Goal: Information Seeking & Learning: Learn about a topic

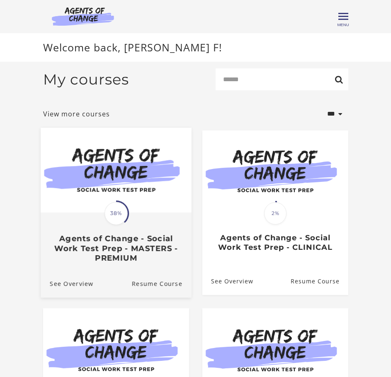
click at [102, 163] on img at bounding box center [116, 170] width 151 height 85
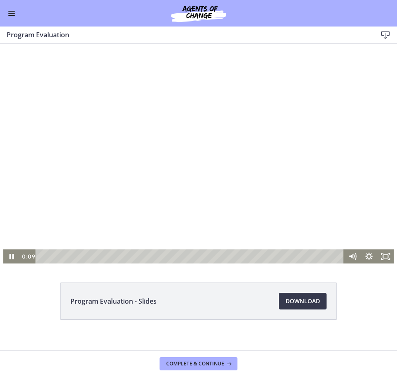
click at [141, 164] on div at bounding box center [198, 154] width 391 height 220
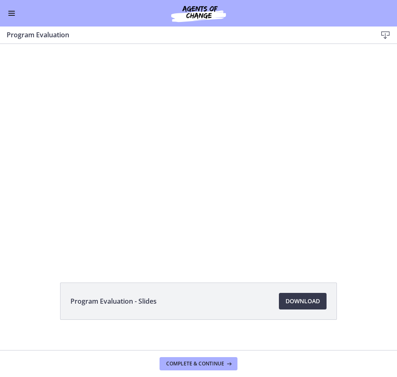
click at [11, 10] on button "Enable menu" at bounding box center [12, 13] width 10 height 10
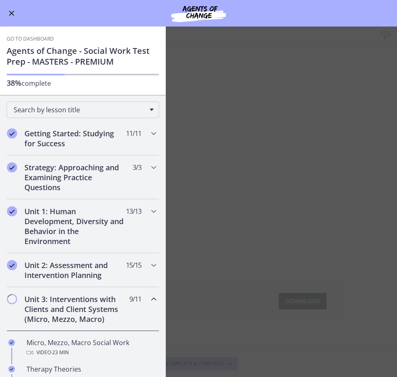
click at [11, 9] on button "Enable menu" at bounding box center [12, 13] width 10 height 10
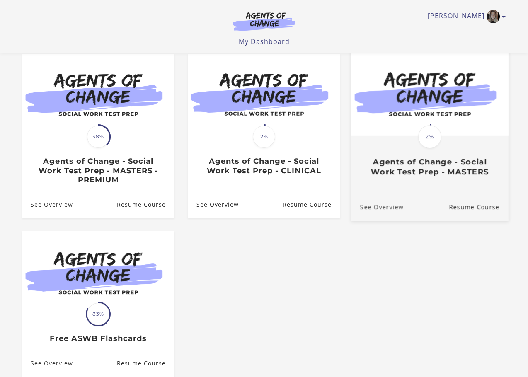
scroll to position [83, 0]
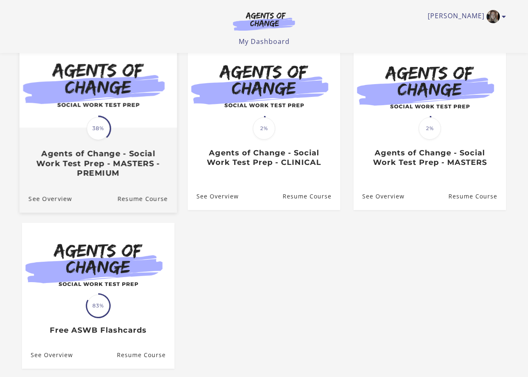
click at [128, 137] on div "Translation missing: en.liquid.partials.dashboard_course_card.progress_descript…" at bounding box center [98, 153] width 158 height 49
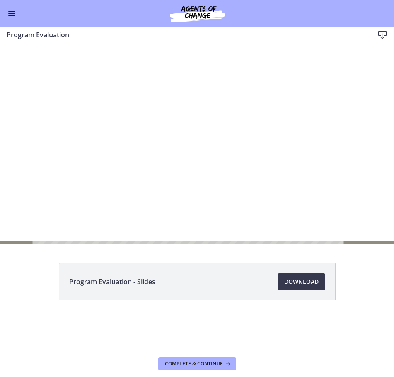
click at [88, 142] on div at bounding box center [197, 144] width 394 height 222
click at [274, 175] on div at bounding box center [197, 144] width 394 height 222
click at [334, 95] on div at bounding box center [197, 144] width 394 height 222
click at [350, 81] on div at bounding box center [197, 144] width 394 height 222
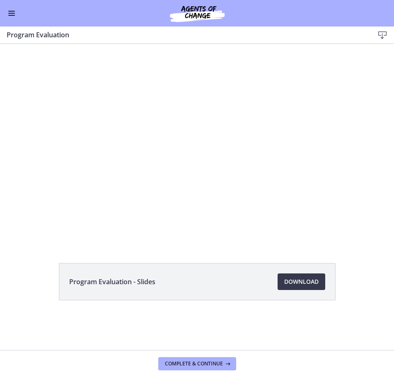
click at [9, 12] on button "Enable menu" at bounding box center [12, 13] width 10 height 10
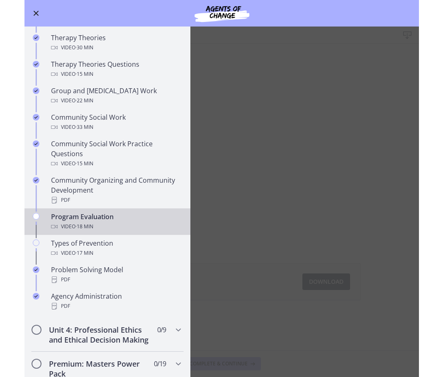
scroll to position [373, 0]
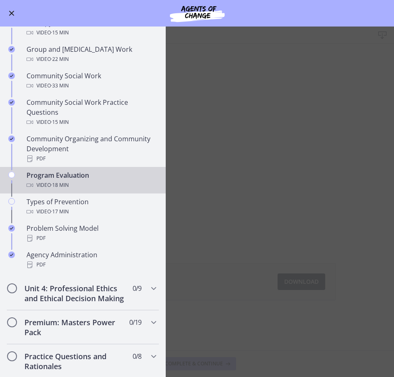
click at [338, 218] on main "Program Evaluation Download Enable fullscreen Program Evaluation - Slides Downl…" at bounding box center [197, 202] width 394 height 351
click at [12, 12] on span "Enable menu" at bounding box center [11, 13] width 5 height 5
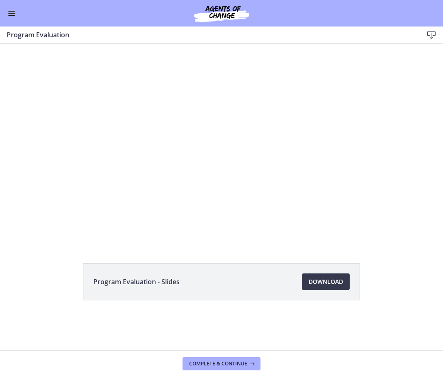
click at [400, 307] on div "Program Evaluation - Slides Download Opens in a new window" at bounding box center [221, 301] width 443 height 77
click at [192, 142] on div at bounding box center [221, 144] width 413 height 233
click at [285, 125] on div at bounding box center [221, 144] width 413 height 233
click at [107, 140] on div at bounding box center [221, 144] width 413 height 233
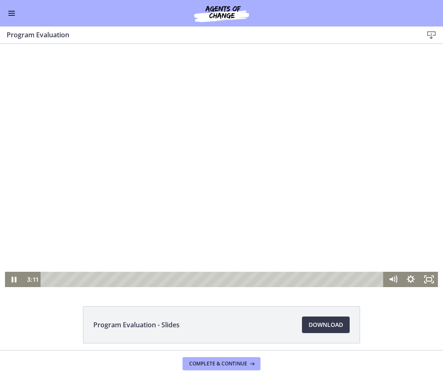
click at [333, 239] on div at bounding box center [221, 165] width 433 height 243
click at [212, 125] on div at bounding box center [221, 165] width 433 height 243
click at [266, 184] on div at bounding box center [221, 165] width 433 height 243
click at [255, 159] on div at bounding box center [221, 165] width 433 height 243
click at [83, 92] on div at bounding box center [221, 165] width 433 height 243
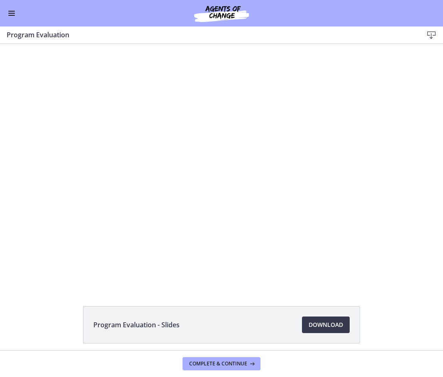
click at [9, 11] on span "Enable menu" at bounding box center [11, 11] width 7 height 1
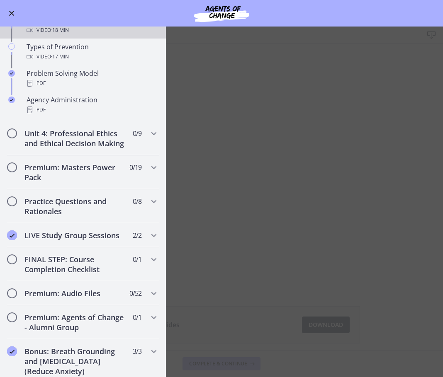
scroll to position [539, 0]
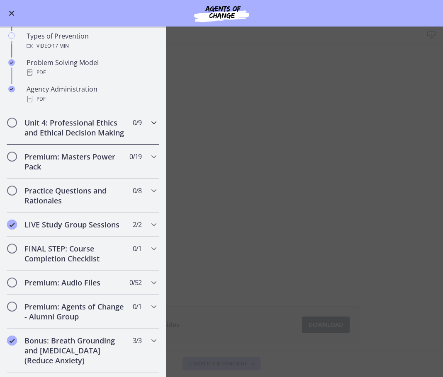
click at [64, 127] on h2 "Unit 4: Professional Ethics and Ethical Decision Making" at bounding box center [74, 128] width 101 height 20
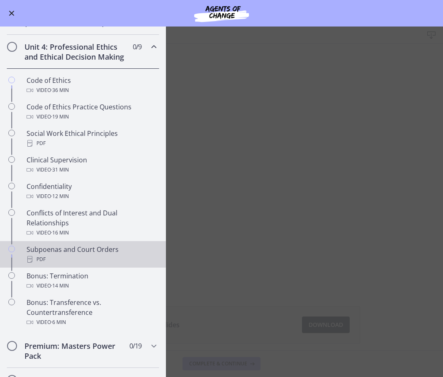
scroll to position [249, 0]
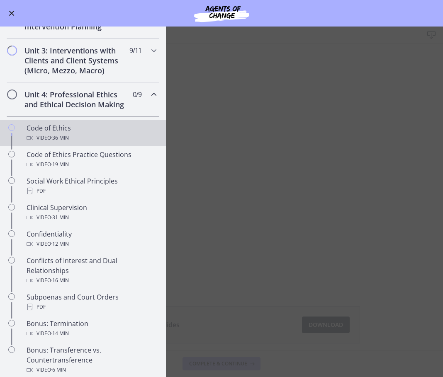
click at [102, 143] on div "Video · 36 min" at bounding box center [91, 138] width 129 height 10
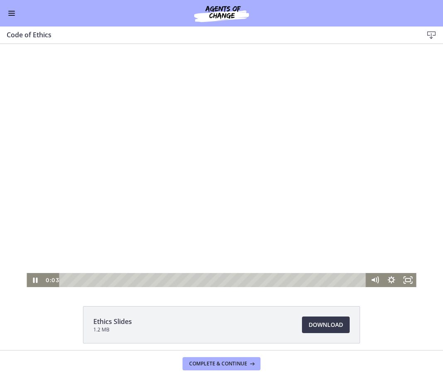
click at [217, 174] on div at bounding box center [221, 165] width 389 height 243
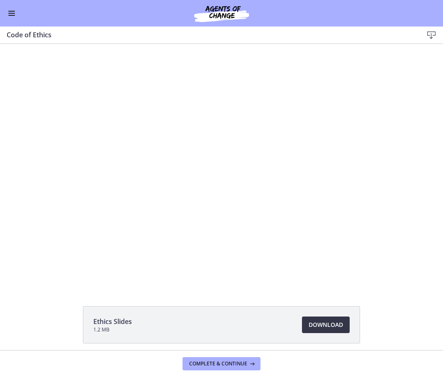
click at [331, 326] on span "Download Opens in a new window" at bounding box center [326, 325] width 34 height 10
click at [17, 10] on div "Go to Dashboard" at bounding box center [221, 13] width 443 height 27
click at [14, 11] on span "Enable menu" at bounding box center [11, 11] width 7 height 1
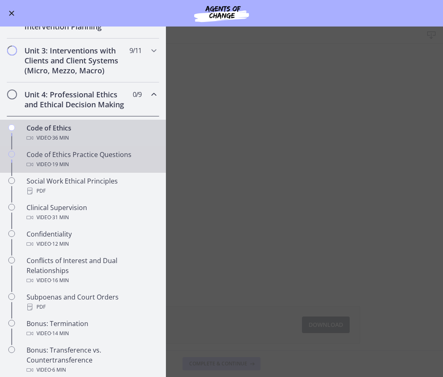
click at [83, 169] on div "Code of Ethics Practice Questions Video · 19 min" at bounding box center [91, 160] width 129 height 20
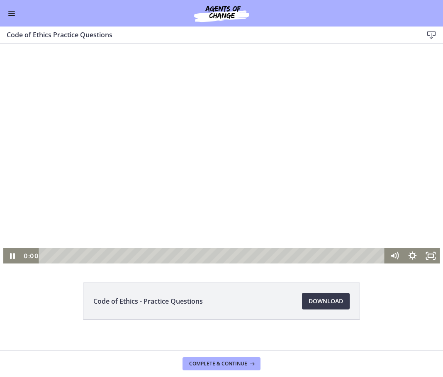
click at [249, 207] on div at bounding box center [221, 154] width 437 height 220
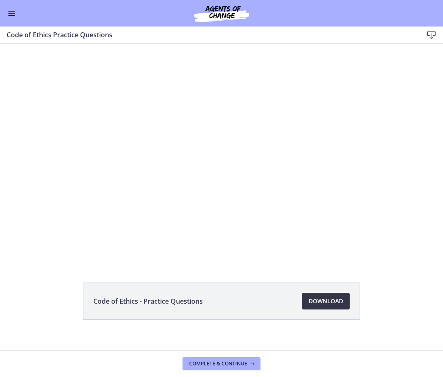
click at [316, 299] on span "Download Opens in a new window" at bounding box center [326, 302] width 34 height 10
click at [7, 15] on button "Enable menu" at bounding box center [12, 13] width 10 height 10
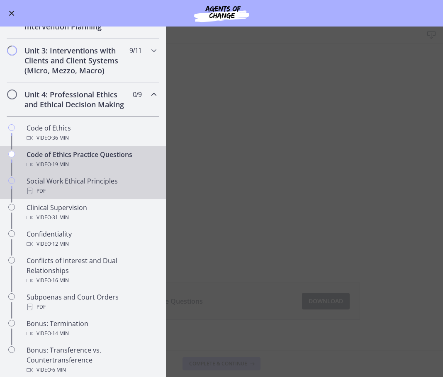
click at [85, 196] on div "PDF" at bounding box center [91, 191] width 129 height 10
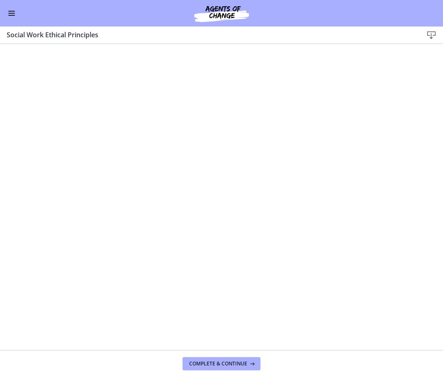
click at [432, 32] on icon at bounding box center [431, 35] width 10 height 10
click at [14, 13] on span "Enable menu" at bounding box center [11, 13] width 7 height 1
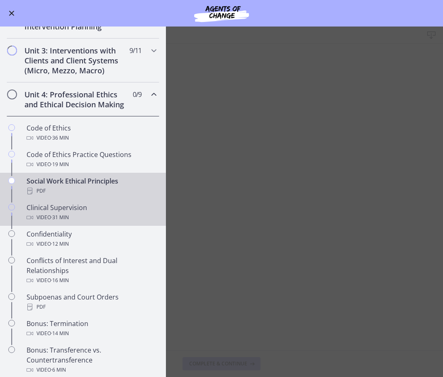
click at [113, 222] on div "Clinical Supervision Video · 31 min" at bounding box center [91, 213] width 129 height 20
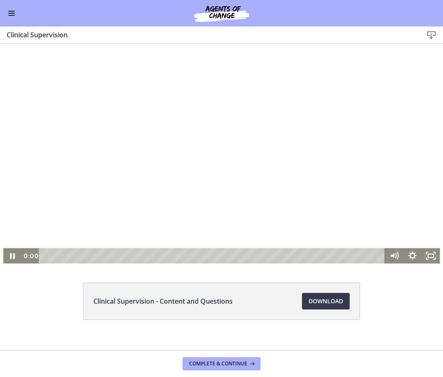
click at [268, 165] on div at bounding box center [221, 154] width 437 height 220
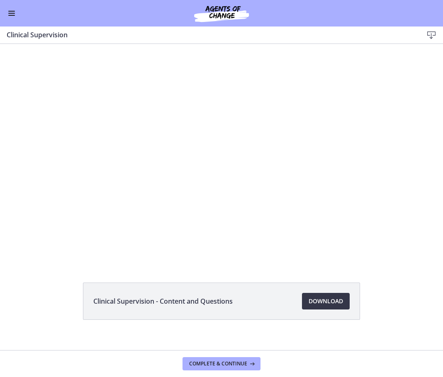
click at [317, 299] on span "Download Opens in a new window" at bounding box center [326, 302] width 34 height 10
click at [10, 15] on button "Enable menu" at bounding box center [12, 13] width 10 height 10
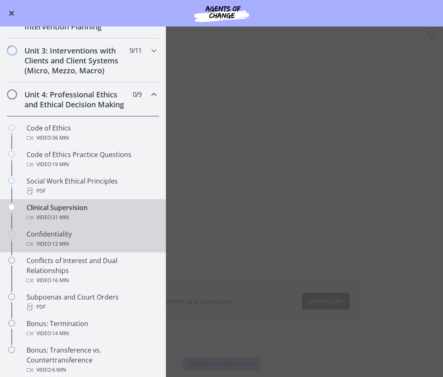
click at [54, 244] on div "Confidentiality Video · 12 min" at bounding box center [91, 239] width 129 height 20
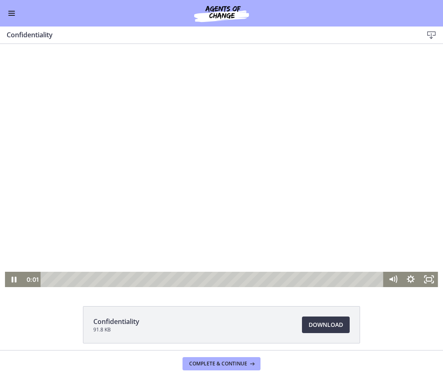
click at [302, 185] on div at bounding box center [221, 165] width 433 height 243
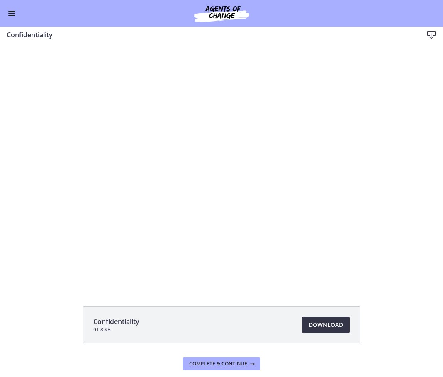
click at [338, 324] on span "Download Opens in a new window" at bounding box center [326, 325] width 34 height 10
click at [9, 10] on button "Enable menu" at bounding box center [12, 13] width 10 height 10
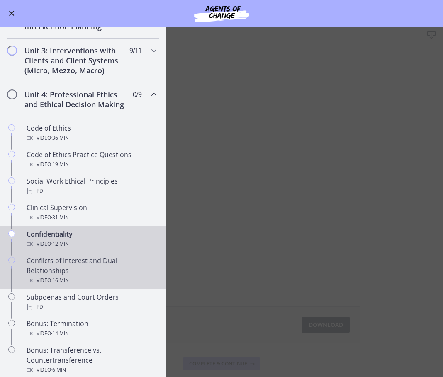
click at [108, 283] on div "Conflicts of Interest and Dual Relationships Video · 16 min" at bounding box center [91, 271] width 129 height 30
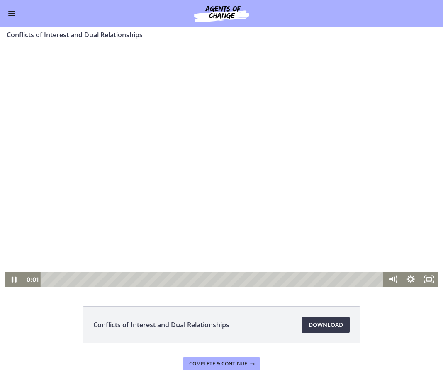
click at [258, 192] on div at bounding box center [221, 165] width 433 height 243
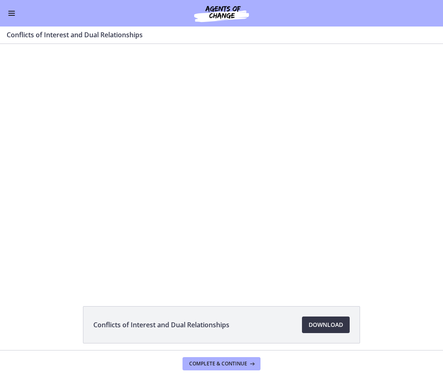
click at [332, 320] on span "Download Opens in a new window" at bounding box center [326, 325] width 34 height 10
click at [4, 13] on div "Go to Dashboard" at bounding box center [221, 13] width 443 height 27
click at [11, 15] on span "Enable menu" at bounding box center [11, 15] width 7 height 1
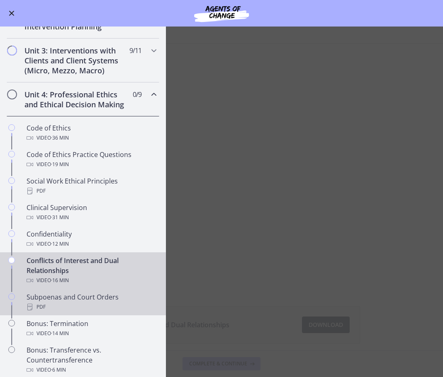
click at [126, 312] on div "PDF" at bounding box center [91, 307] width 129 height 10
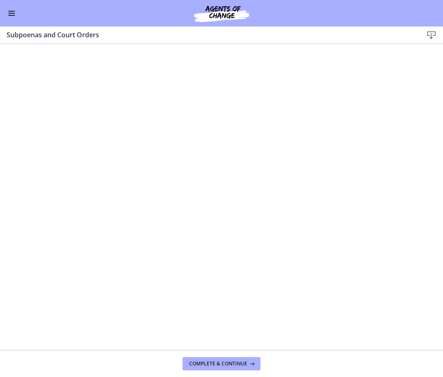
click at [427, 34] on icon at bounding box center [431, 35] width 10 height 10
click at [13, 9] on button "Enable menu" at bounding box center [12, 13] width 10 height 10
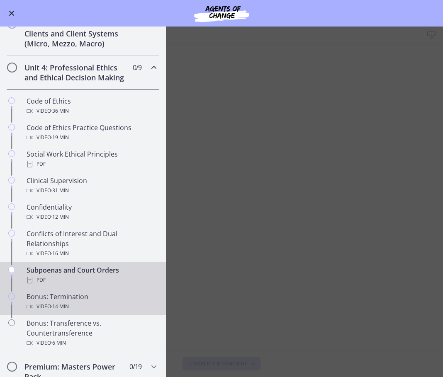
scroll to position [290, 0]
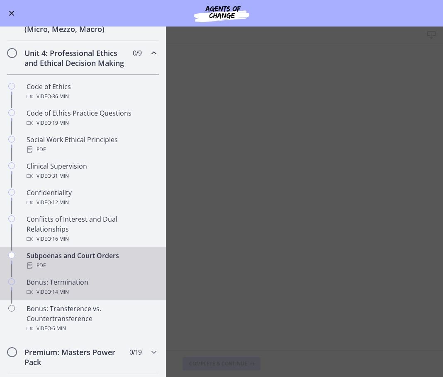
click at [97, 297] on div "Video · 14 min" at bounding box center [91, 292] width 129 height 10
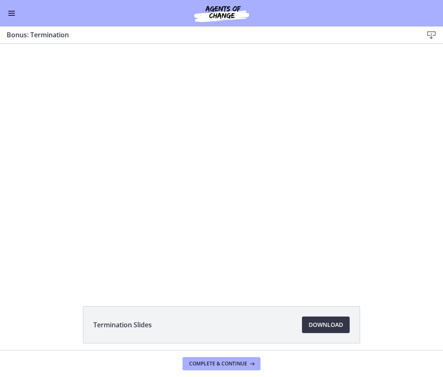
click at [319, 321] on span "Download Opens in a new window" at bounding box center [326, 325] width 34 height 10
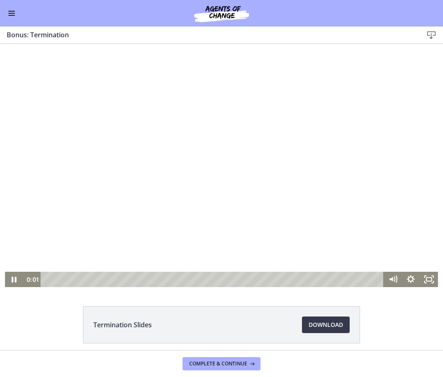
click at [107, 161] on div at bounding box center [221, 165] width 433 height 243
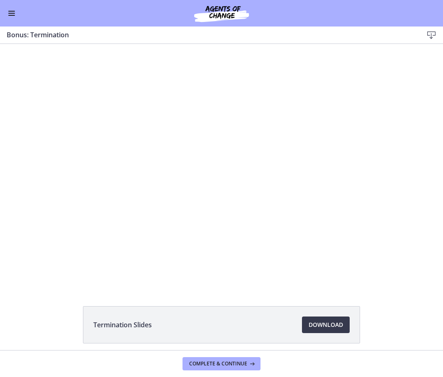
click at [12, 14] on button "Enable menu" at bounding box center [12, 13] width 10 height 10
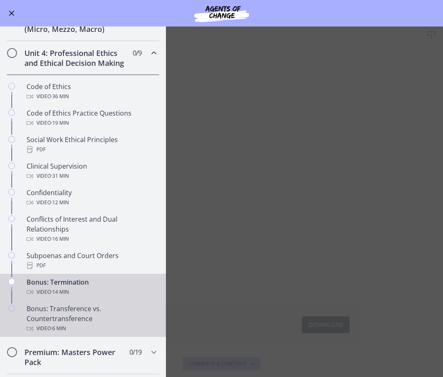
drag, startPoint x: 63, startPoint y: 325, endPoint x: 71, endPoint y: 323, distance: 8.6
click at [63, 325] on div "Bonus: Transference vs. Countertransference Video · 6 min" at bounding box center [91, 319] width 129 height 30
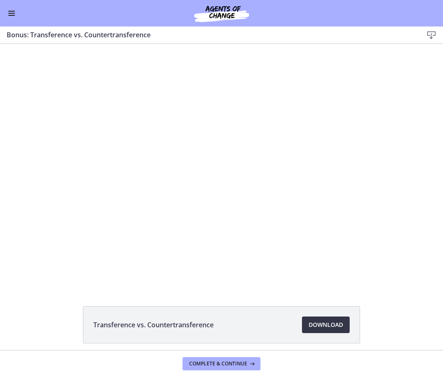
click at [338, 324] on span "Download Opens in a new window" at bounding box center [326, 325] width 34 height 10
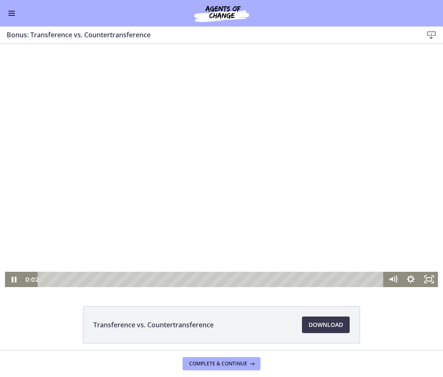
click at [113, 223] on div at bounding box center [221, 165] width 433 height 243
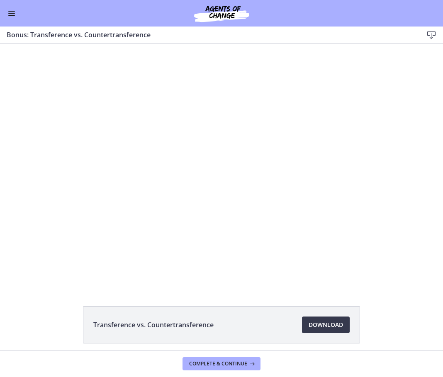
click at [10, 19] on div "Go to Dashboard" at bounding box center [221, 13] width 443 height 27
click at [8, 4] on div "Go to Dashboard" at bounding box center [221, 13] width 443 height 27
drag, startPoint x: 10, startPoint y: 11, endPoint x: 18, endPoint y: 36, distance: 26.9
click at [10, 11] on span "Enable menu" at bounding box center [11, 11] width 7 height 1
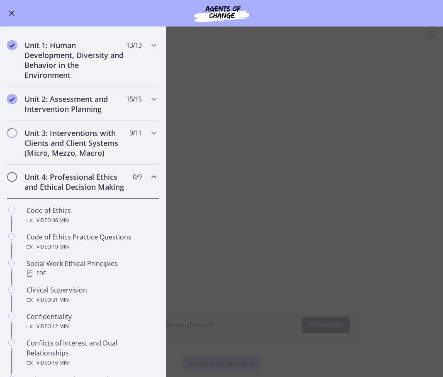
scroll to position [166, 0]
click at [76, 138] on h2 "Unit 3: Interventions with Clients and Client Systems (Micro, Mezzo, Macro)" at bounding box center [74, 144] width 101 height 30
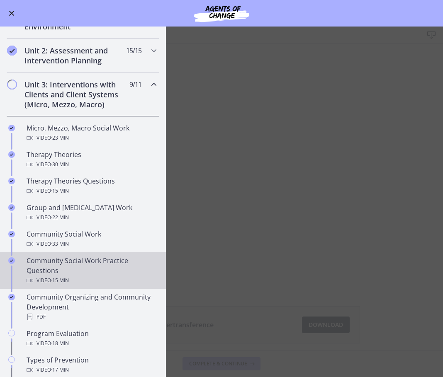
scroll to position [290, 0]
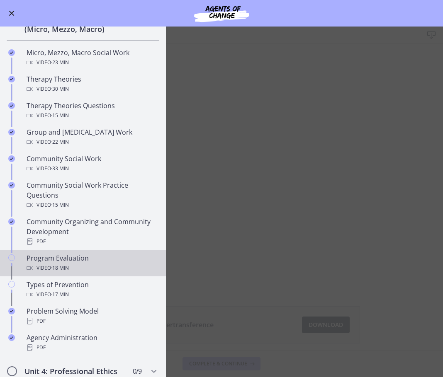
click at [87, 260] on div "Program Evaluation Video · 18 min" at bounding box center [91, 263] width 129 height 20
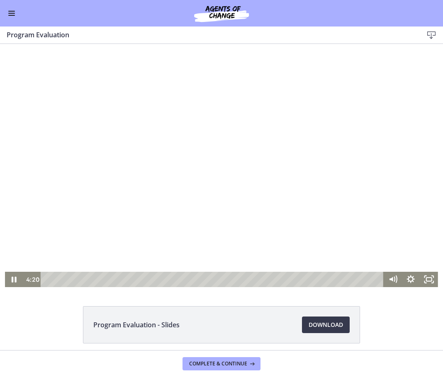
click at [205, 251] on div at bounding box center [221, 165] width 433 height 243
click at [140, 199] on div at bounding box center [221, 165] width 433 height 243
click at [209, 172] on div at bounding box center [221, 165] width 433 height 243
click at [320, 185] on div at bounding box center [221, 165] width 433 height 243
click at [237, 196] on div at bounding box center [221, 165] width 433 height 243
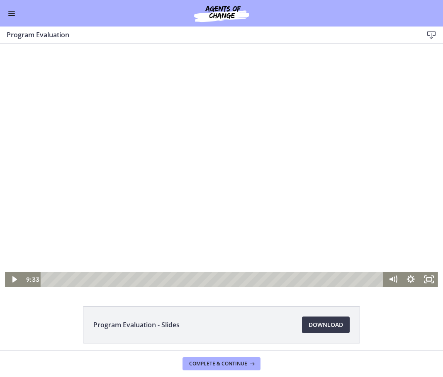
click at [373, 147] on div at bounding box center [221, 165] width 433 height 243
click at [261, 200] on div at bounding box center [221, 165] width 433 height 243
click at [402, 139] on div at bounding box center [221, 165] width 433 height 243
click at [107, 201] on div at bounding box center [221, 165] width 433 height 243
